Goal: Information Seeking & Learning: Find specific fact

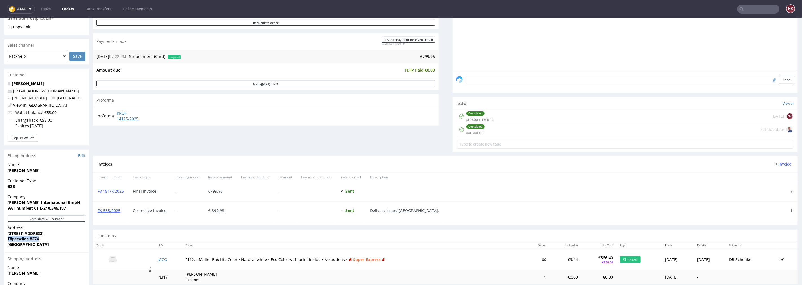
scroll to position [125, 0]
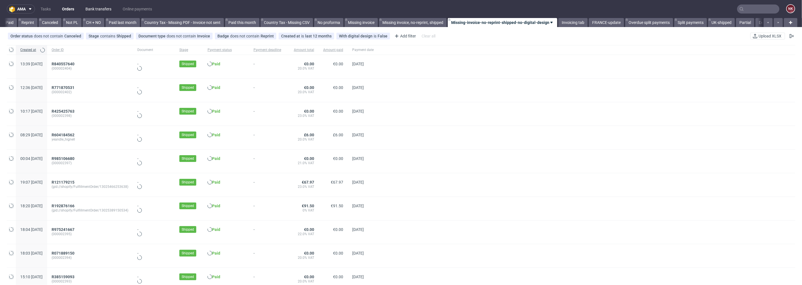
scroll to position [0, 548]
click at [98, 10] on link "Bank transfers" at bounding box center [98, 9] width 33 height 9
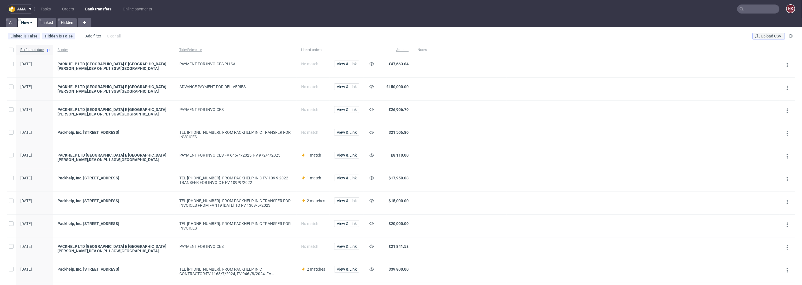
click at [762, 37] on span "Upload CSV" at bounding box center [771, 36] width 23 height 4
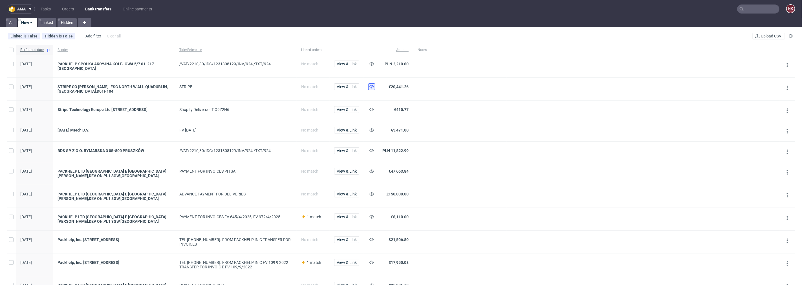
click at [373, 86] on icon at bounding box center [371, 87] width 5 height 5
click at [372, 63] on use at bounding box center [371, 63] width 5 height 3
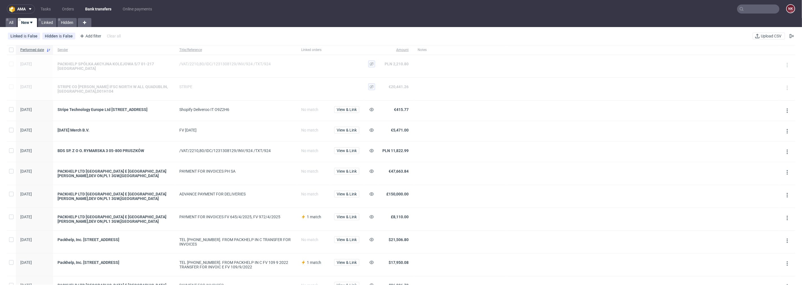
click at [375, 112] on div at bounding box center [371, 111] width 14 height 20
click at [373, 111] on icon at bounding box center [371, 109] width 5 height 5
click at [348, 152] on span "View & Link" at bounding box center [347, 151] width 20 height 4
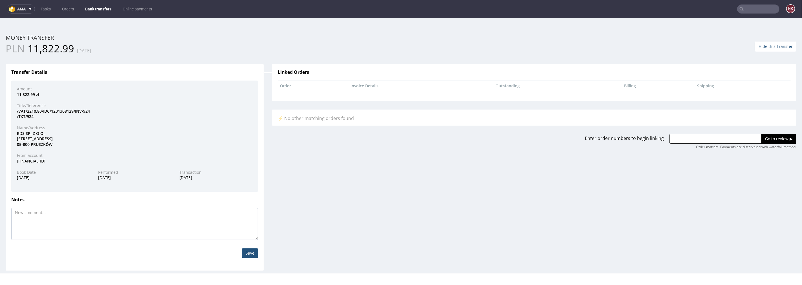
click at [16, 133] on div "BDS SP. Z O O. RYMARSKA 3 05-800 PRUSZKÓW" at bounding box center [135, 139] width 244 height 17
click at [39, 118] on div "/VAT/2210,80/IDC/1231308129/INV/924 /TXT/924" at bounding box center [135, 113] width 244 height 11
click at [21, 132] on div "BDS SP. Z O O. RYMARSKA 3 05-800 PRUSZKÓW" at bounding box center [135, 139] width 244 height 17
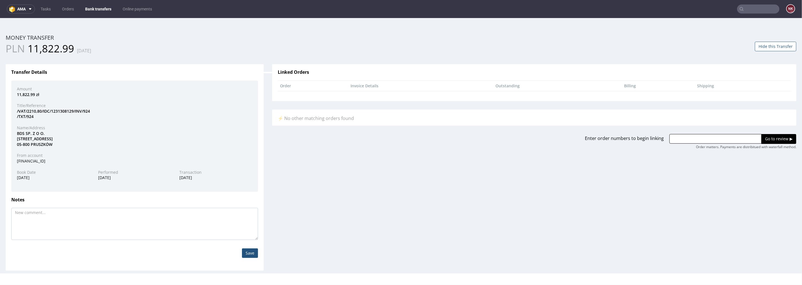
click at [31, 118] on div "/VAT/2210,80/IDC/1231308129/INV/924 /TXT/924" at bounding box center [135, 113] width 244 height 11
click at [31, 117] on div "/VAT/2210,80/IDC/1231308129/INV/924 /TXT/924" at bounding box center [135, 113] width 244 height 11
copy div "924"
click at [758, 46] on button "Hide this Transfer" at bounding box center [775, 46] width 41 height 10
click at [87, 6] on link "Bank transfers" at bounding box center [98, 9] width 33 height 9
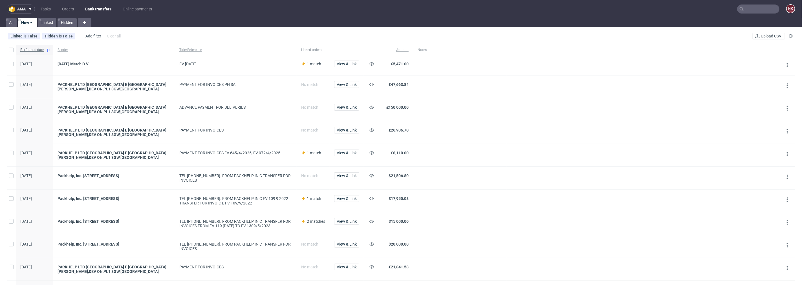
drag, startPoint x: 199, startPoint y: 63, endPoint x: 178, endPoint y: 63, distance: 20.9
click at [178, 63] on div "FV 6/8/2025" at bounding box center [236, 65] width 122 height 20
copy div "FV 6/8/2025"
click at [371, 63] on use at bounding box center [371, 63] width 5 height 3
click at [98, 6] on link "Bank transfers" at bounding box center [98, 9] width 33 height 9
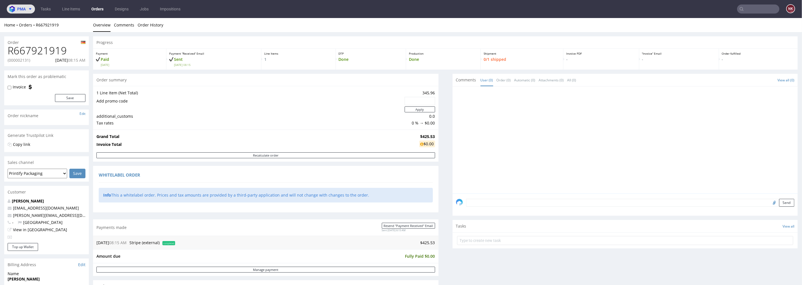
click at [21, 10] on span "pma" at bounding box center [21, 9] width 8 height 4
click at [24, 23] on span "AMA" at bounding box center [24, 21] width 8 height 5
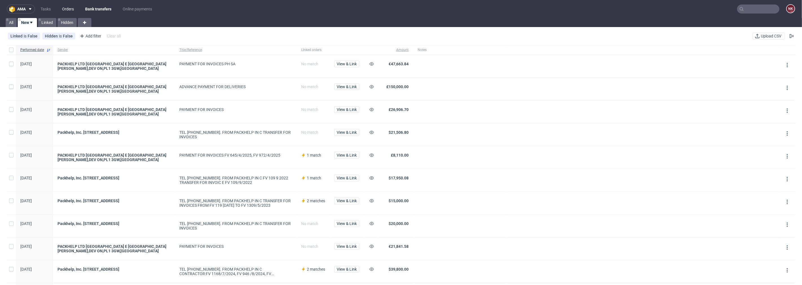
click at [68, 9] on link "Orders" at bounding box center [68, 9] width 19 height 9
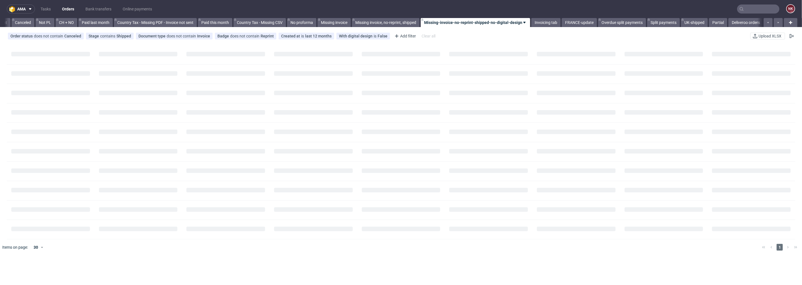
scroll to position [0, 548]
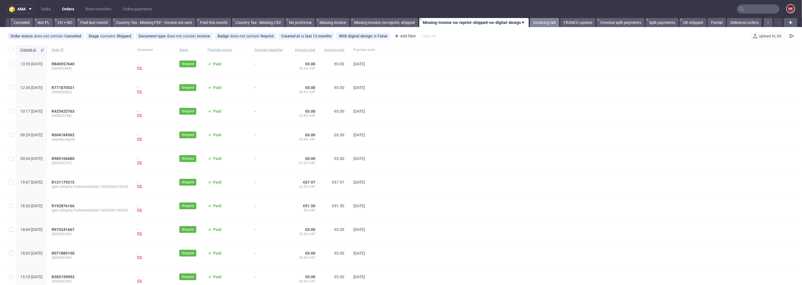
click at [539, 21] on link "Invoicing tab" at bounding box center [544, 22] width 29 height 9
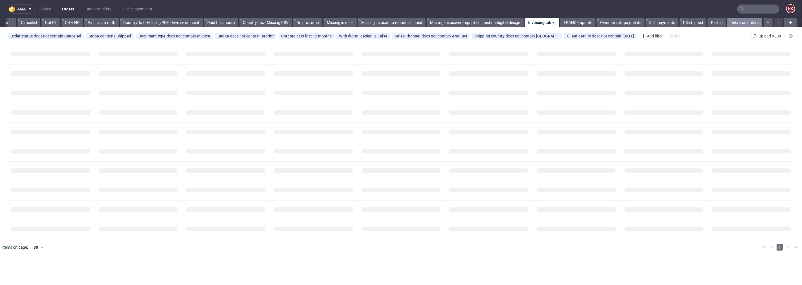
click at [747, 21] on link "Deliveroo orders" at bounding box center [744, 22] width 35 height 9
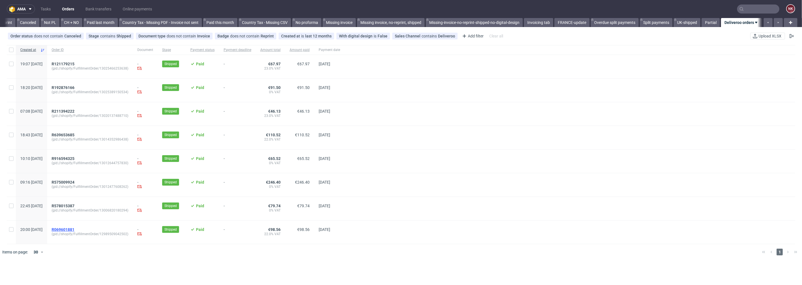
click at [74, 232] on span "R069601881" at bounding box center [63, 230] width 23 height 5
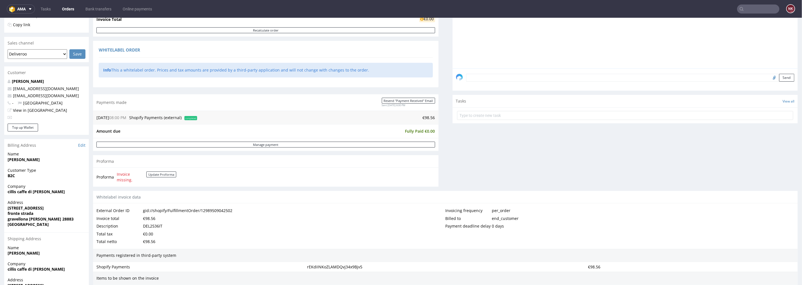
scroll to position [219, 0]
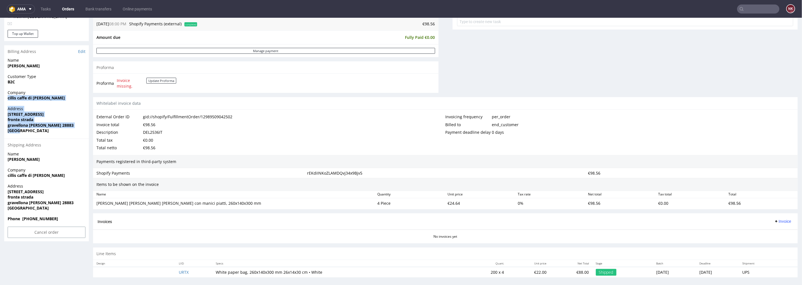
drag, startPoint x: 20, startPoint y: 131, endPoint x: 6, endPoint y: 99, distance: 34.5
click at [6, 99] on section "Billing Address Edit Name antonio cillis Customer Type B2C Company cillis caffe…" at bounding box center [46, 143] width 85 height 196
copy section "cillis caffe di cillis antonio Address corso sempione 50 fronte strada gravello…"
click at [68, 69] on div "Name antonio cillis" at bounding box center [46, 65] width 85 height 16
click at [78, 49] on link "Edit" at bounding box center [81, 52] width 7 height 6
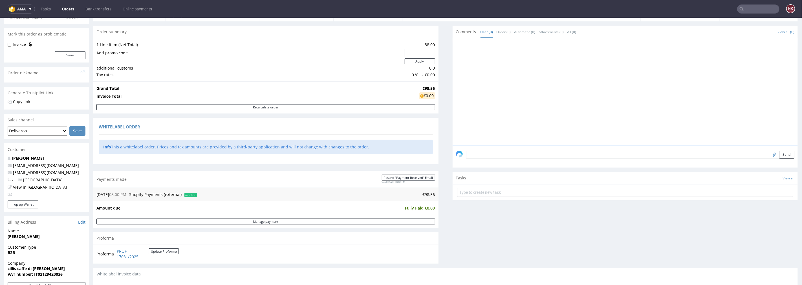
scroll to position [157, 0]
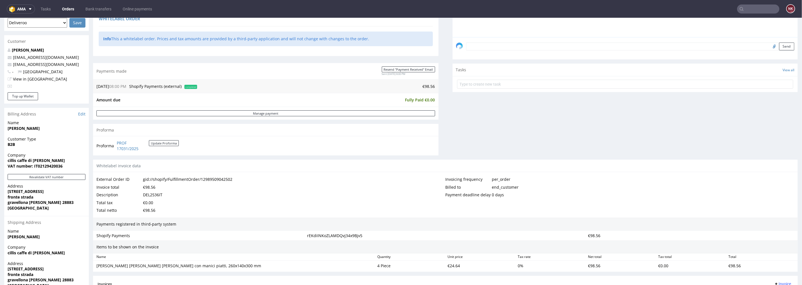
drag, startPoint x: 59, startPoint y: 160, endPoint x: 5, endPoint y: 161, distance: 54.1
click at [5, 161] on div "Company cillis caffe di cillis antonio VAT number: IT02129420036" at bounding box center [46, 163] width 85 height 22
copy strong "cillis caffe di [PERSON_NAME]"
click at [47, 164] on strong "VAT number: IT02129420036" at bounding box center [35, 165] width 55 height 5
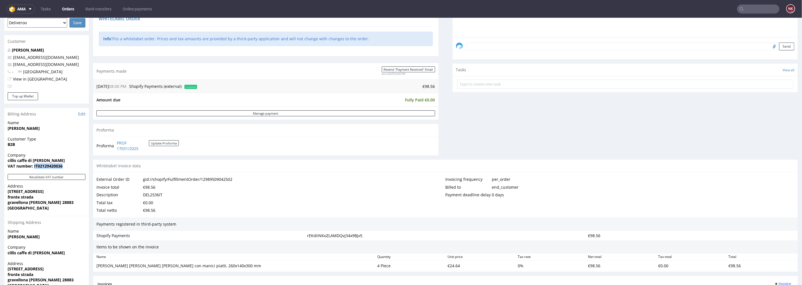
copy strong "IT02129420036"
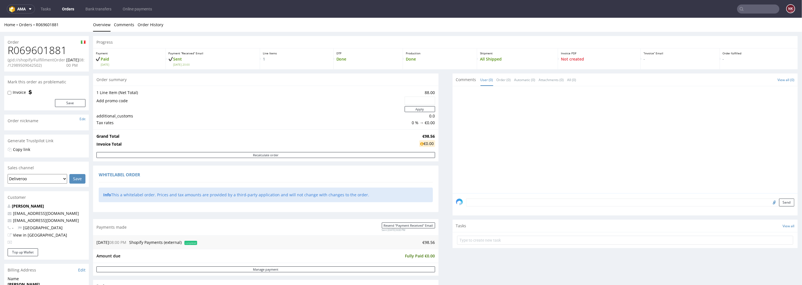
scroll to position [0, 0]
click at [61, 56] on h1 "R069601881" at bounding box center [47, 50] width 78 height 11
click at [55, 49] on h1 "R069601881" at bounding box center [47, 50] width 78 height 11
copy h1 "R069601881"
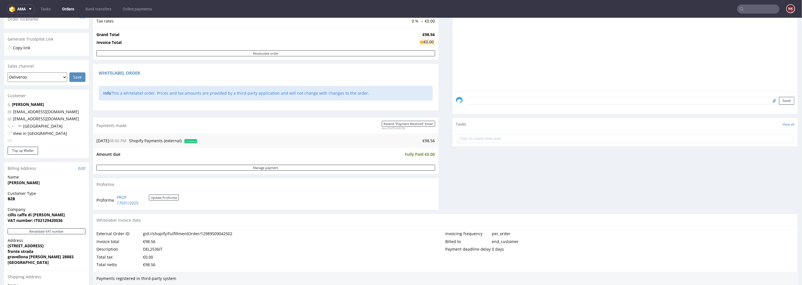
scroll to position [157, 0]
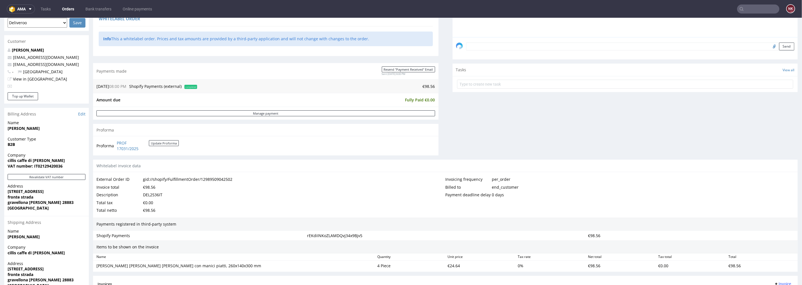
click at [158, 192] on div "DEL2536IT" at bounding box center [152, 195] width 19 height 8
copy div "DEL2536IT"
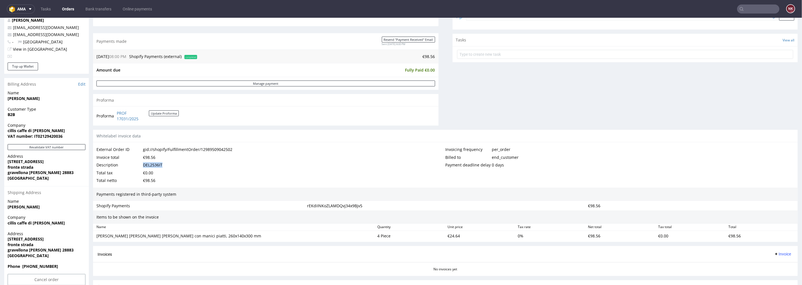
scroll to position [223, 0]
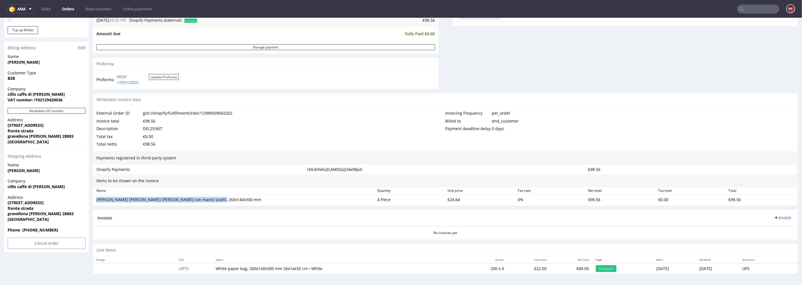
drag, startPoint x: 211, startPoint y: 202, endPoint x: 95, endPoint y: 203, distance: 115.6
click at [95, 203] on div "Sacchetti di carta bianchi con manici piatti, 260x140x300 mm" at bounding box center [234, 200] width 281 height 8
copy div "Sacchetti di carta bianchi con manici piatti, 260x140x300 mm"
click at [450, 199] on div "€24.64" at bounding box center [480, 200] width 70 height 8
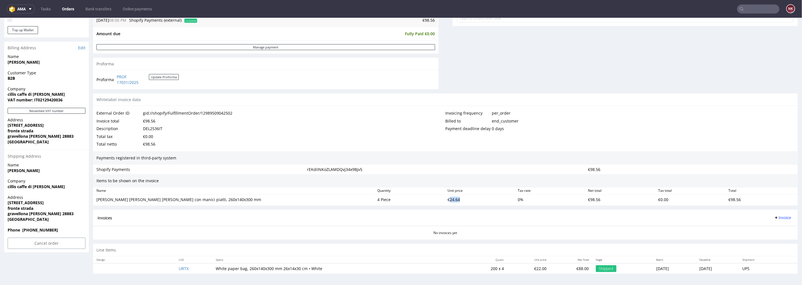
copy div "24.64"
click at [526, 139] on div "Invoicing frequency per_order Billed to end_customer Payment deadline delay 0 d…" at bounding box center [620, 128] width 349 height 39
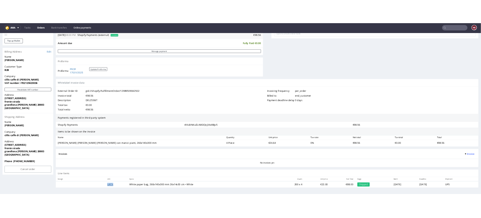
scroll to position [1, 0]
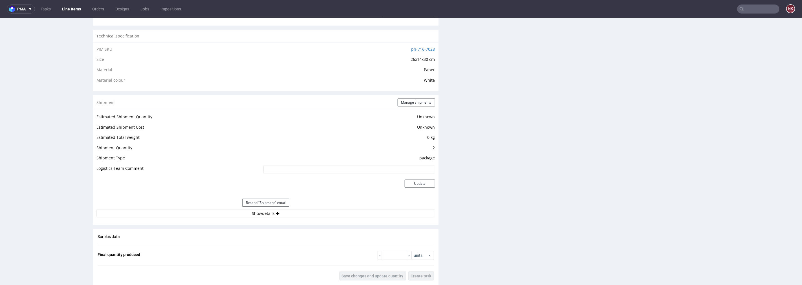
scroll to position [439, 0]
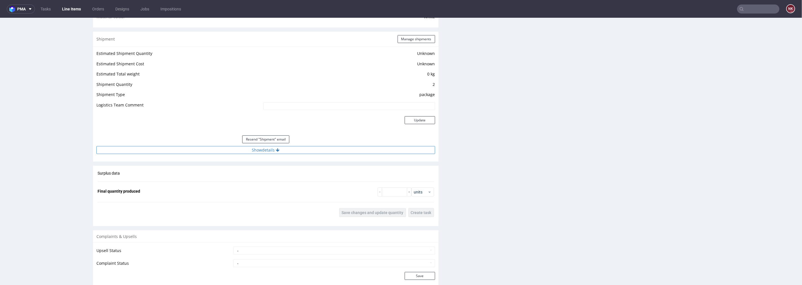
click at [301, 147] on button "Show details" at bounding box center [265, 150] width 339 height 8
